Goal: Task Accomplishment & Management: Use online tool/utility

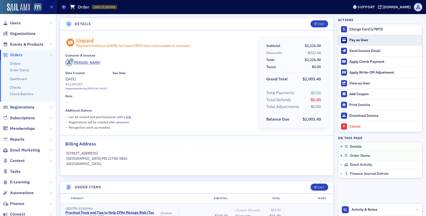
click at [353, 41] on div "Pay as User" at bounding box center [385, 40] width 70 height 5
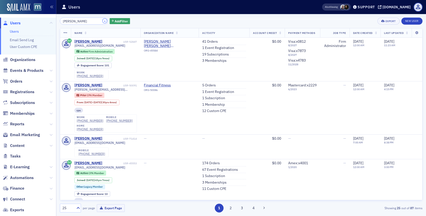
click at [103, 21] on button "×" at bounding box center [105, 21] width 5 height 5
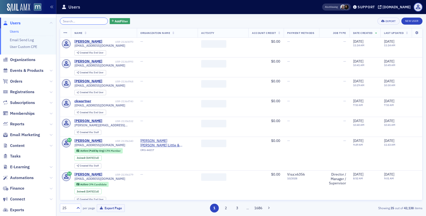
click at [89, 22] on input "search" at bounding box center [84, 21] width 48 height 7
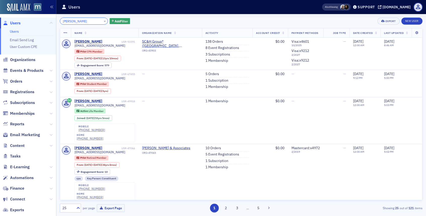
type input "teresa morris"
